Goal: Check status: Check status

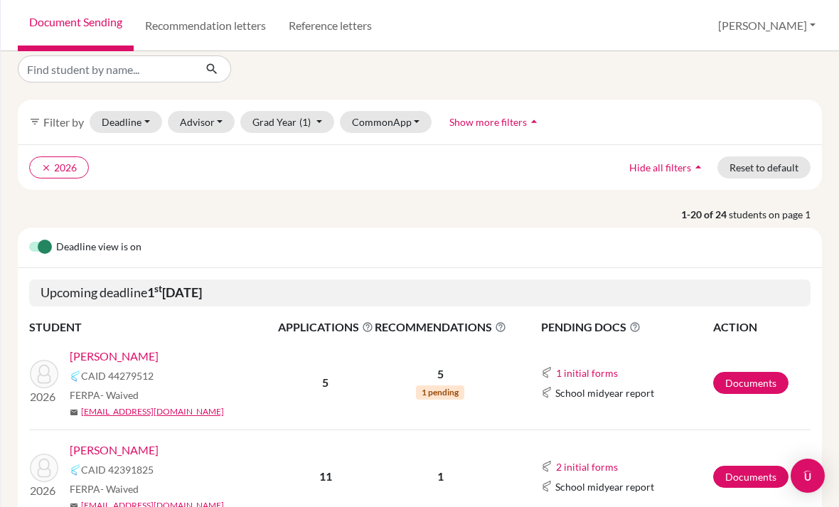
scroll to position [95, 0]
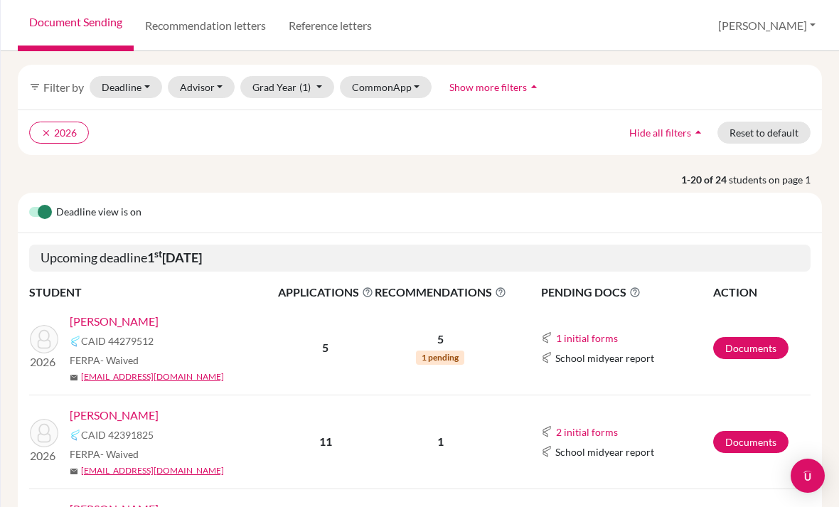
click at [92, 318] on link "[PERSON_NAME]" at bounding box center [114, 321] width 89 height 17
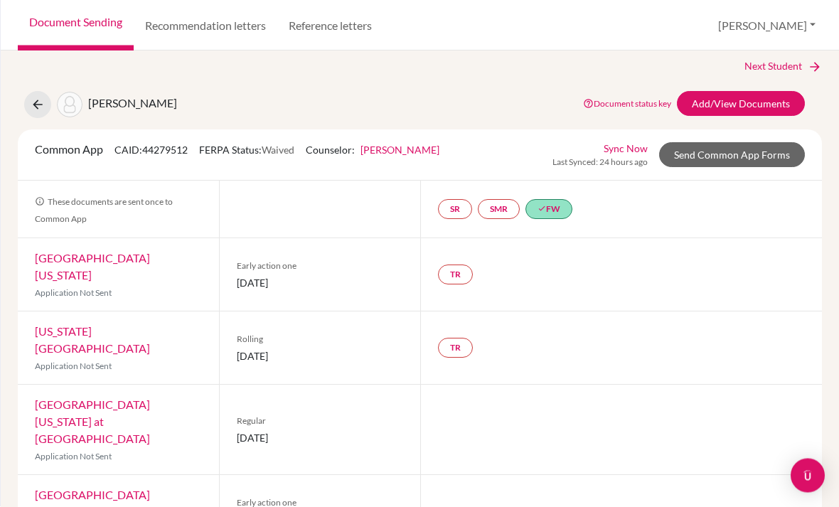
scroll to position [45, 0]
click at [778, 91] on link "Add/View Documents" at bounding box center [741, 103] width 128 height 25
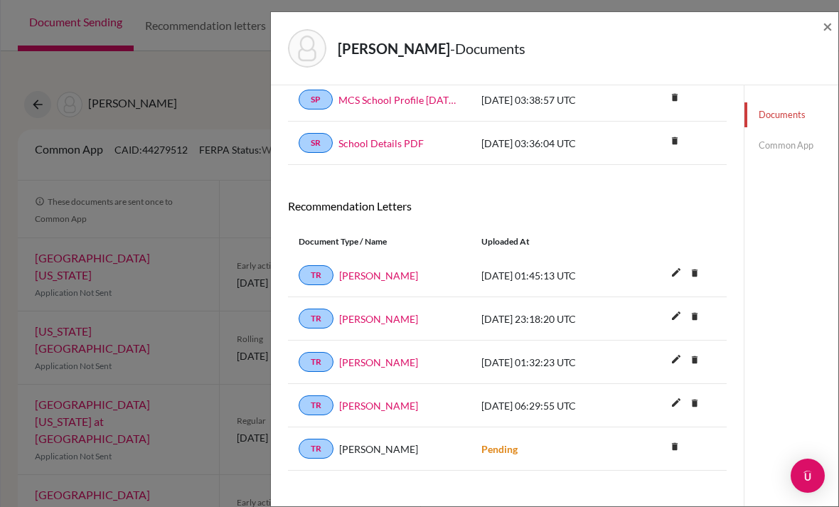
scroll to position [120, 0]
click at [826, 31] on span "×" at bounding box center [827, 26] width 10 height 21
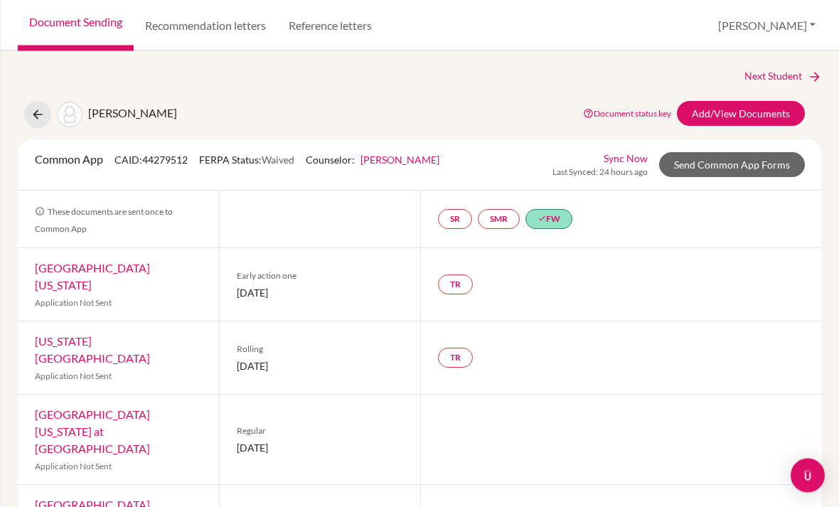
scroll to position [35, 0]
click at [743, 101] on link "Add/View Documents" at bounding box center [741, 113] width 128 height 25
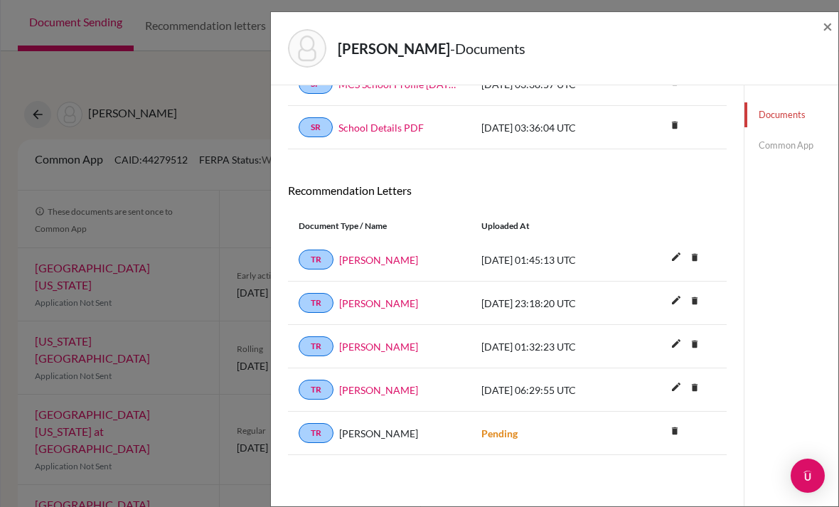
scroll to position [135, 0]
click at [825, 34] on span "×" at bounding box center [827, 26] width 10 height 21
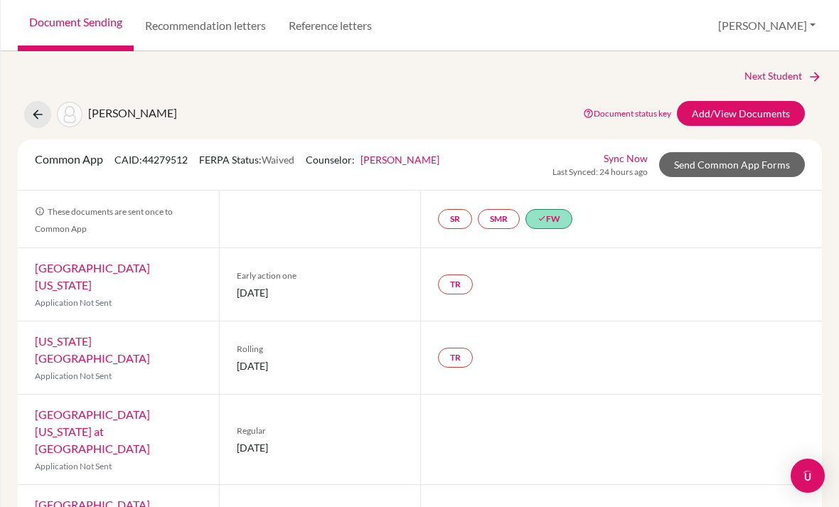
click at [761, 101] on link "Add/View Documents" at bounding box center [741, 113] width 128 height 25
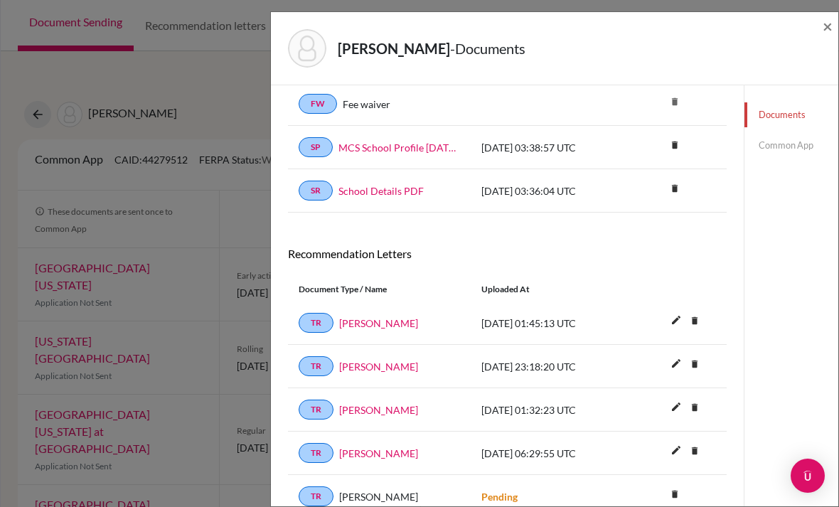
scroll to position [129, 0]
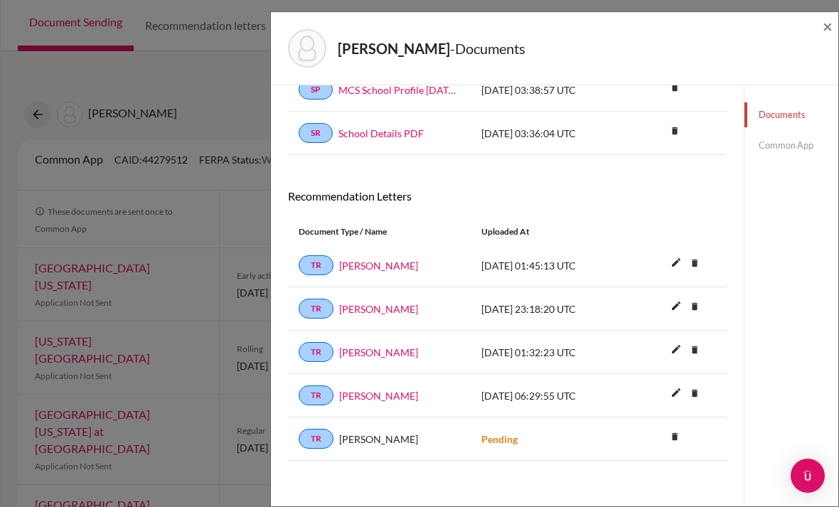
click at [376, 267] on link "Miss Nizza" at bounding box center [378, 265] width 79 height 15
click at [581, 219] on div "Recommendation Letters Document Type / Name Uploaded at TR Miss Nizza 2025-08-1…" at bounding box center [507, 325] width 439 height 272
click at [377, 398] on link "Mr. Frasier" at bounding box center [378, 395] width 79 height 15
click at [822, 33] on span "×" at bounding box center [827, 26] width 10 height 21
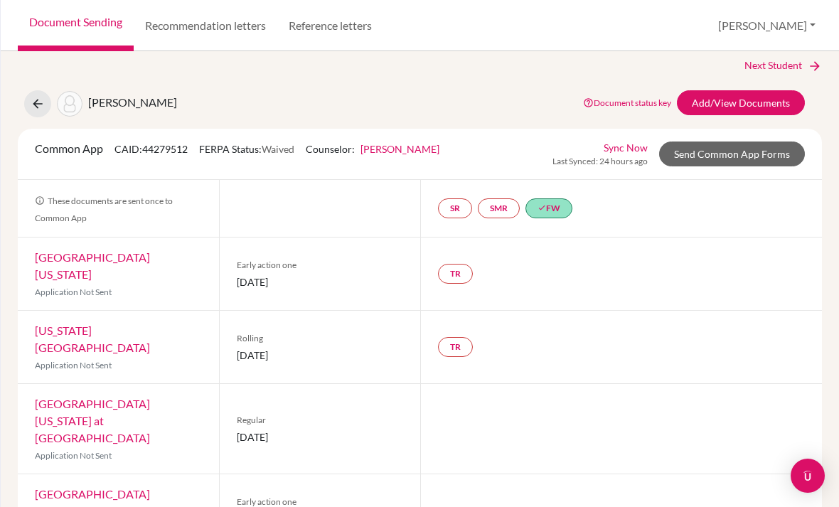
scroll to position [10, 0]
click at [756, 91] on link "Add/View Documents" at bounding box center [741, 103] width 128 height 25
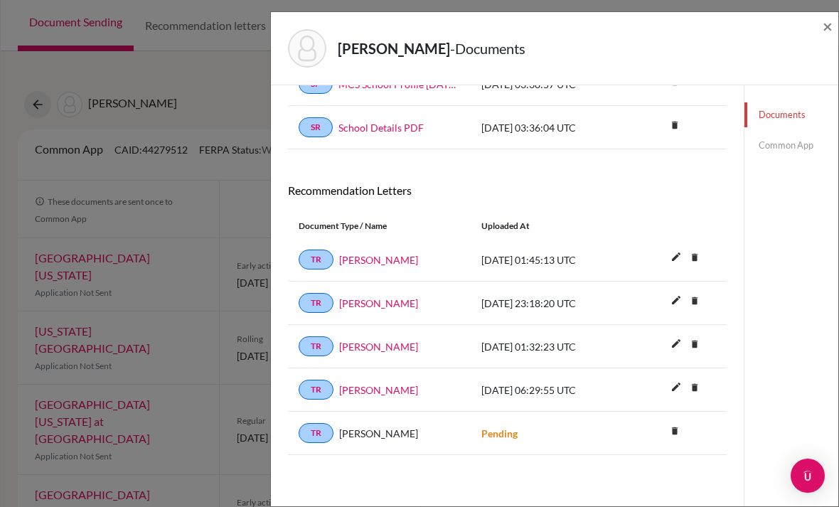
scroll to position [135, 0]
click at [372, 349] on link "Betsy Kirk" at bounding box center [378, 346] width 79 height 15
click at [380, 262] on link "Miss Nizza" at bounding box center [378, 259] width 79 height 15
click at [389, 305] on link "Hannah McGarvey" at bounding box center [378, 303] width 79 height 15
click at [819, 25] on div "LePoint, Lillian - Documents ×" at bounding box center [554, 48] width 556 height 61
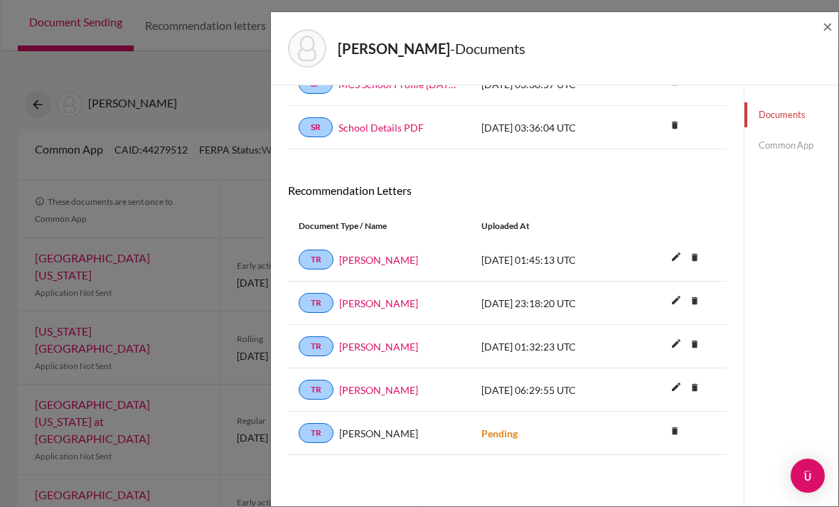
click at [822, 28] on span "×" at bounding box center [827, 26] width 10 height 21
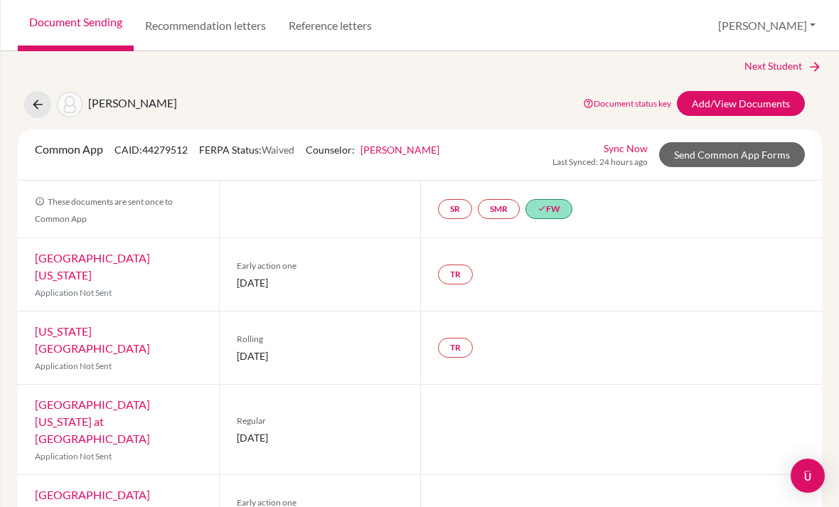
click at [96, 251] on link "University of Virginia" at bounding box center [92, 266] width 115 height 31
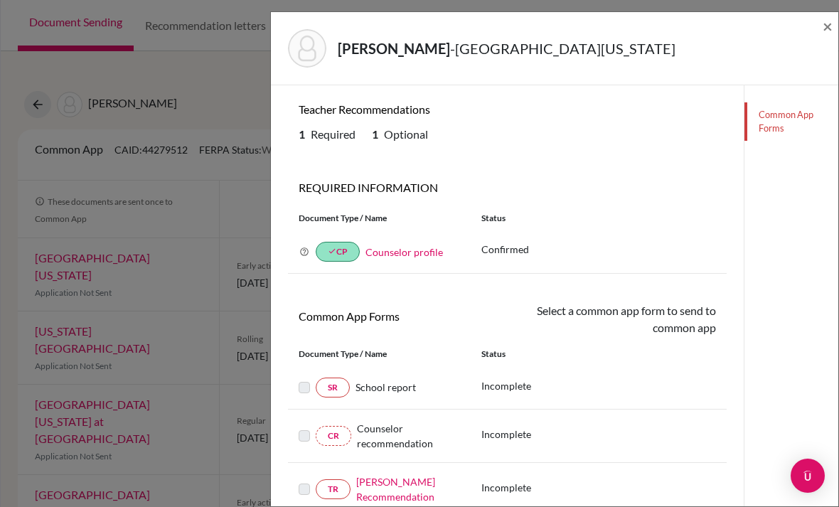
click at [829, 27] on span "×" at bounding box center [827, 26] width 10 height 21
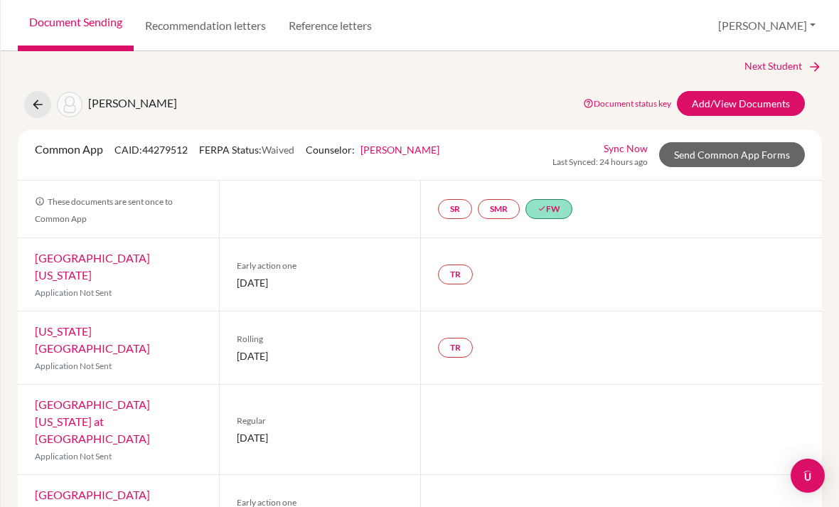
scroll to position [45, 0]
click at [131, 324] on link "Louisiana State University" at bounding box center [92, 339] width 115 height 31
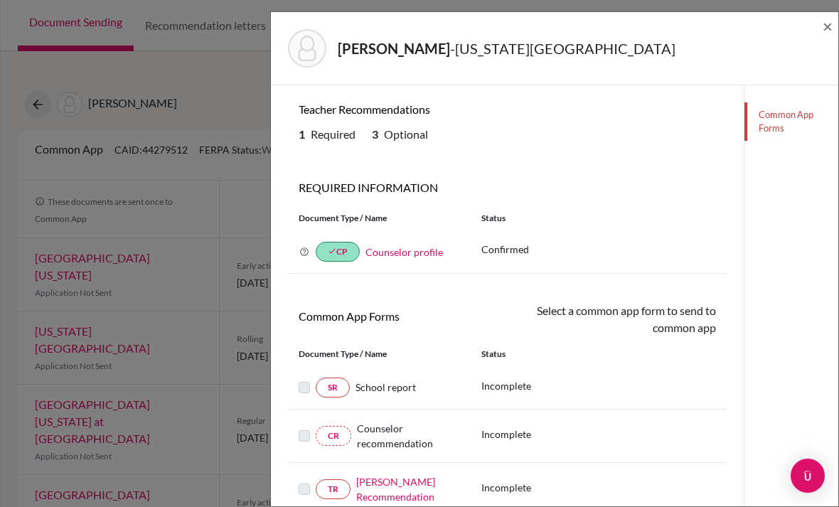
click at [161, 449] on div "LePoint, Lillian - Louisiana State University × Teacher Recommendations 1 Requi…" at bounding box center [419, 253] width 839 height 507
click at [154, 405] on div "LePoint, Lillian - Louisiana State University × Teacher Recommendations 1 Requi…" at bounding box center [419, 253] width 839 height 507
click at [167, 330] on div "LePoint, Lillian - Louisiana State University × Teacher Recommendations 1 Requi…" at bounding box center [419, 253] width 839 height 507
click at [122, 328] on div "LePoint, Lillian - Louisiana State University × Teacher Recommendations 1 Requi…" at bounding box center [419, 253] width 839 height 507
click at [829, 28] on span "×" at bounding box center [827, 26] width 10 height 21
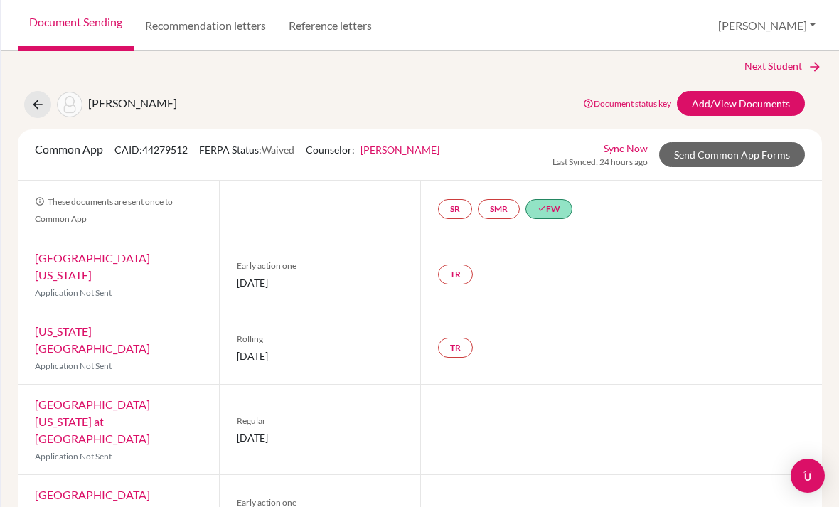
click at [112, 397] on link "University of Louisiana at Lafayette" at bounding box center [92, 421] width 115 height 48
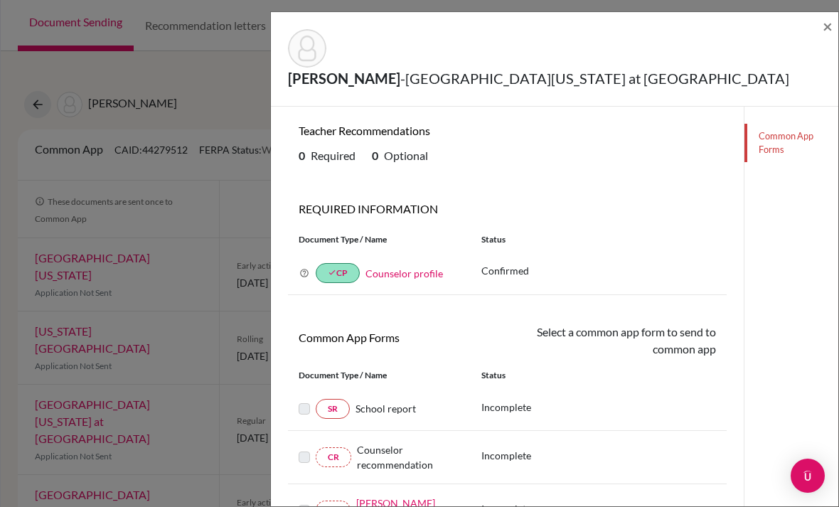
click at [149, 168] on div "LePoint, Lillian - University of Louisiana at Lafayette × Teacher Recommendatio…" at bounding box center [419, 253] width 839 height 507
click at [830, 23] on span "×" at bounding box center [827, 26] width 10 height 21
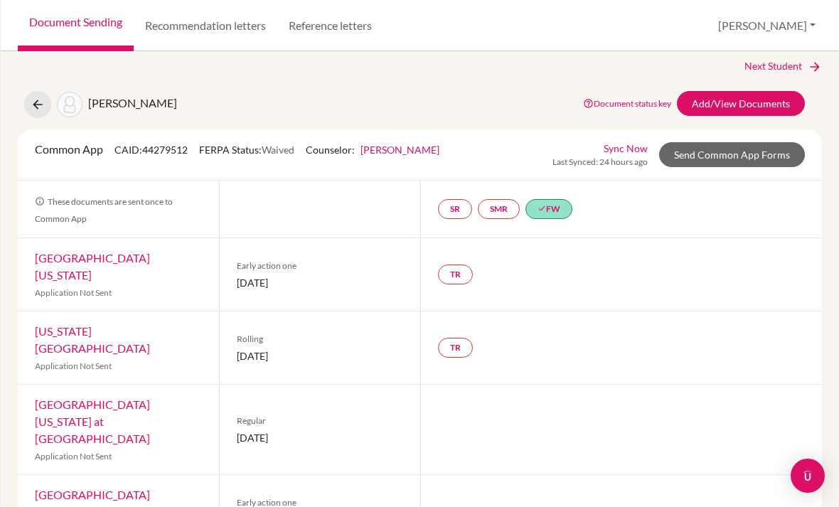
click at [125, 488] on link "University of Florida" at bounding box center [92, 503] width 115 height 31
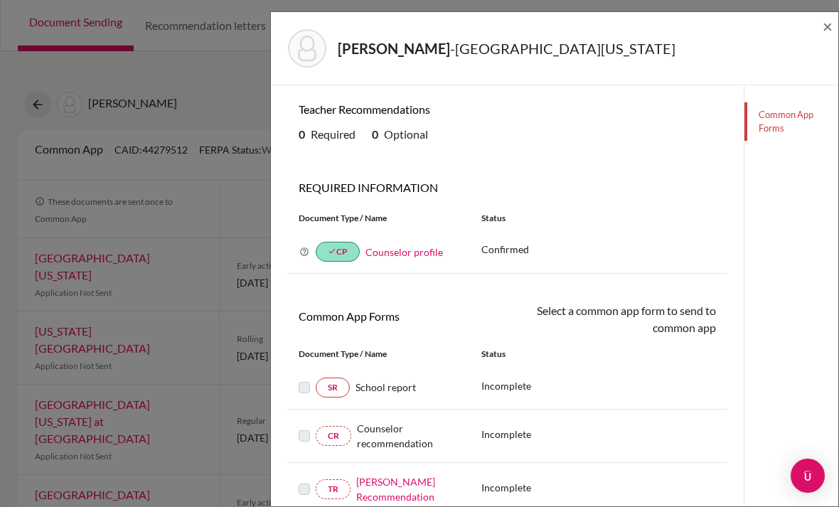
click at [819, 31] on div "LePoint, Lillian - University of Florida ×" at bounding box center [554, 48] width 556 height 61
click at [822, 31] on span "×" at bounding box center [827, 26] width 10 height 21
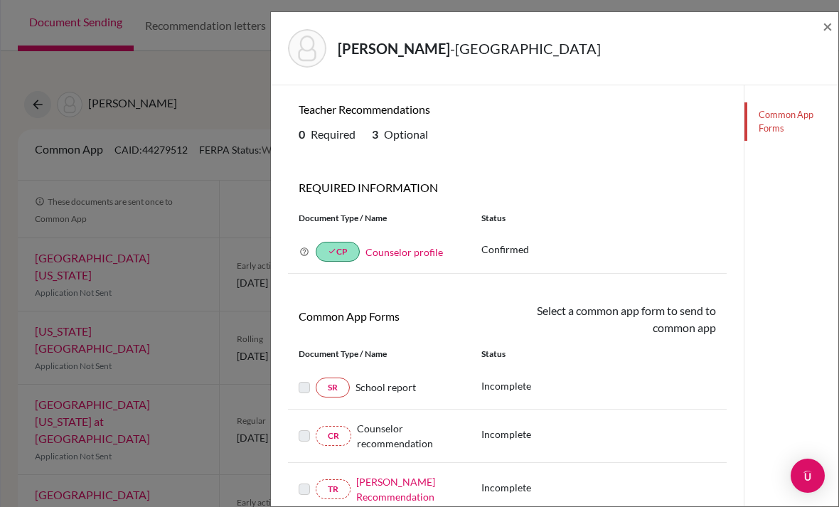
click at [837, 12] on div "LePoint, Lillian - Palm Beach Atlantic University ×" at bounding box center [554, 48] width 567 height 73
click at [830, 25] on span "×" at bounding box center [827, 26] width 10 height 21
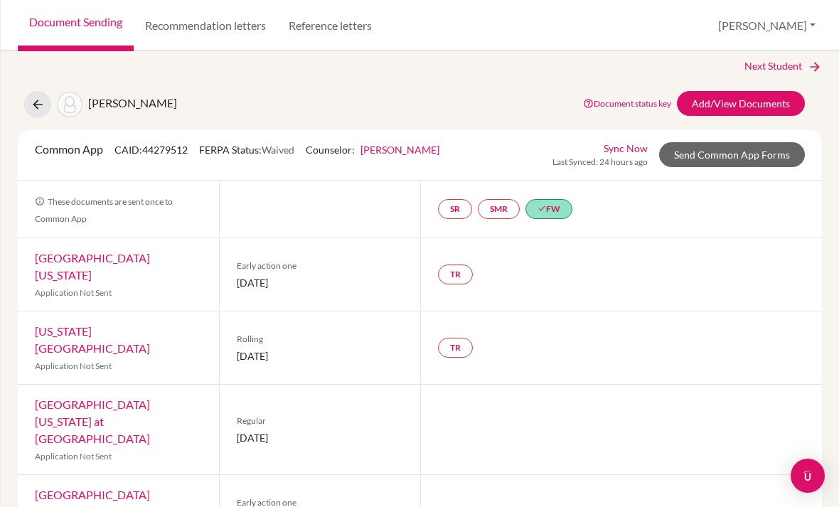
click at [770, 91] on link "Add/View Documents" at bounding box center [741, 103] width 128 height 25
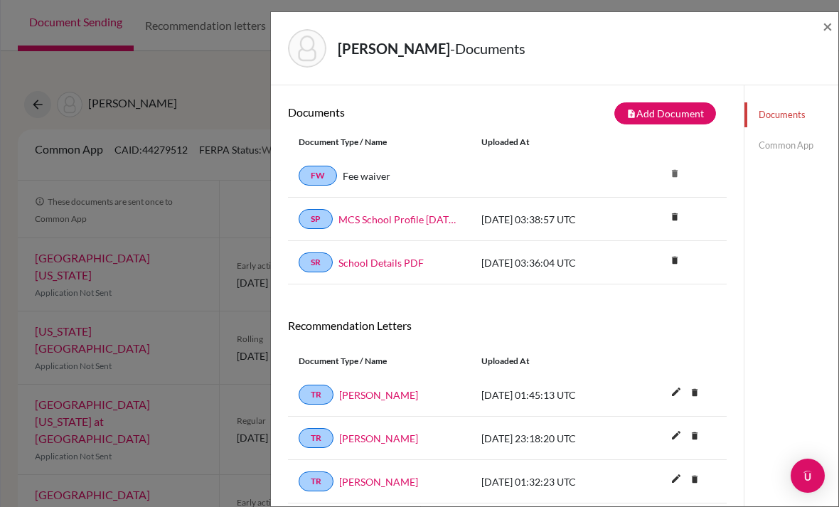
click at [830, 23] on span "×" at bounding box center [827, 26] width 10 height 21
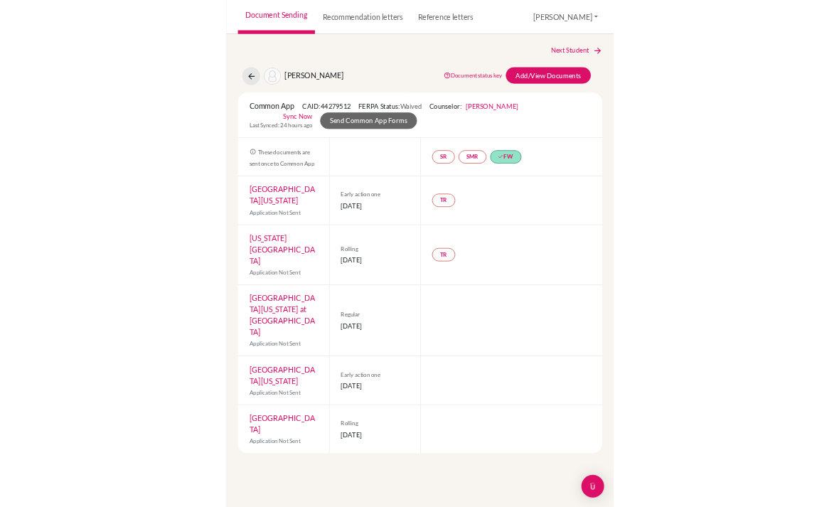
scroll to position [45, 0]
